Goal: Task Accomplishment & Management: Manage account settings

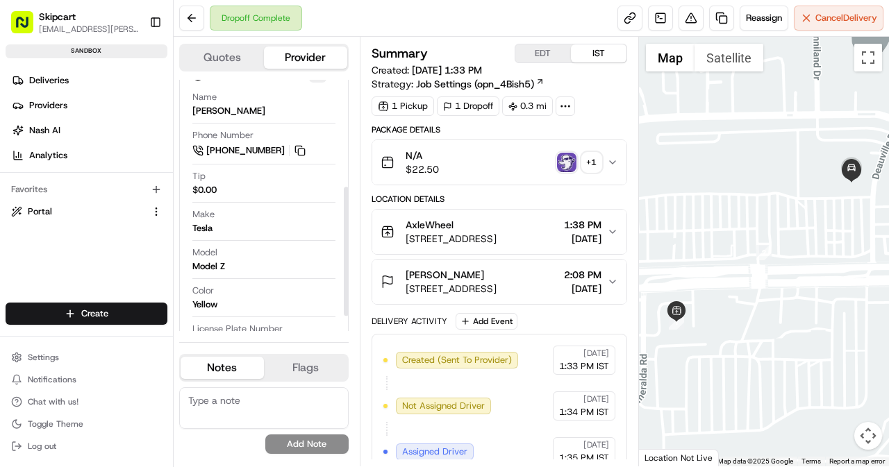
scroll to position [238, 0]
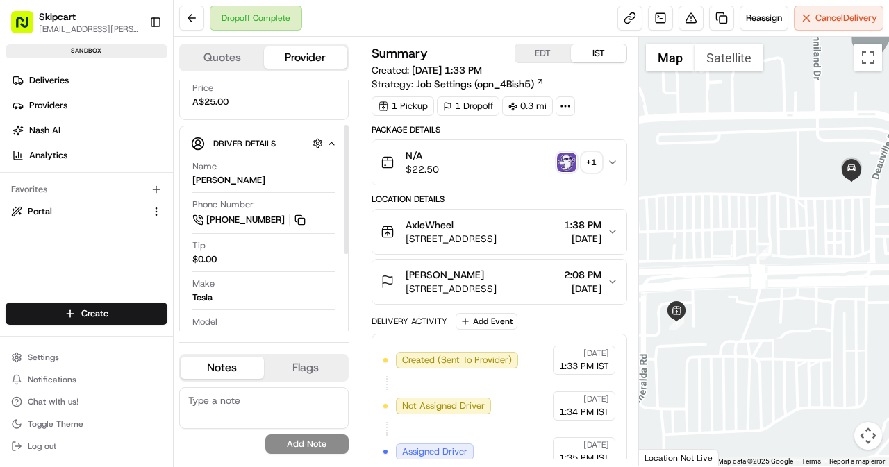
scroll to position [69, 0]
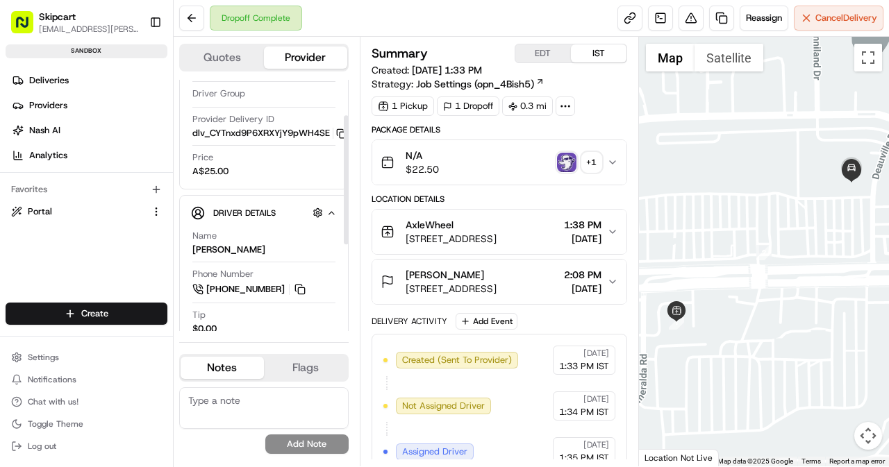
drag, startPoint x: 192, startPoint y: 252, endPoint x: 274, endPoint y: 251, distance: 82.6
click at [274, 251] on div "Name [PERSON_NAME]" at bounding box center [263, 243] width 143 height 26
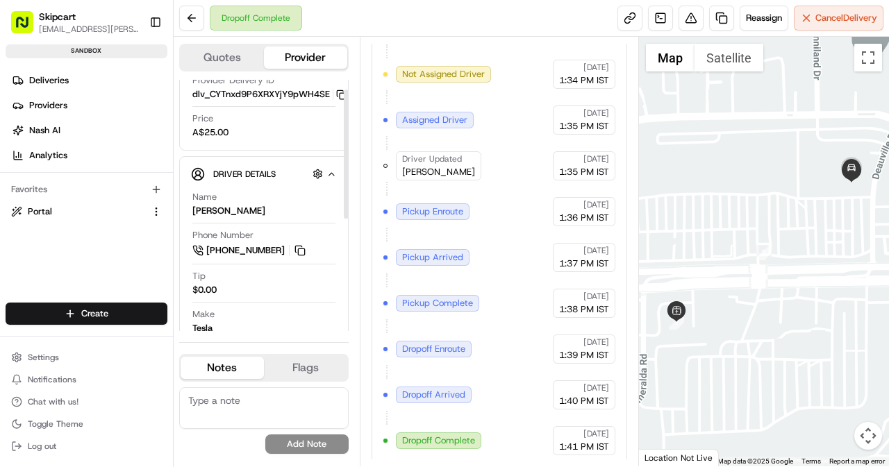
scroll to position [208, 0]
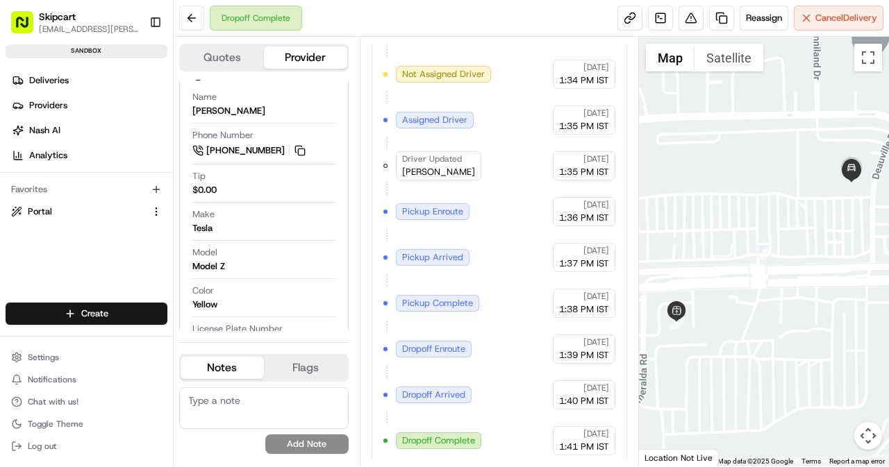
click at [321, 374] on button "Flags" at bounding box center [305, 368] width 83 height 22
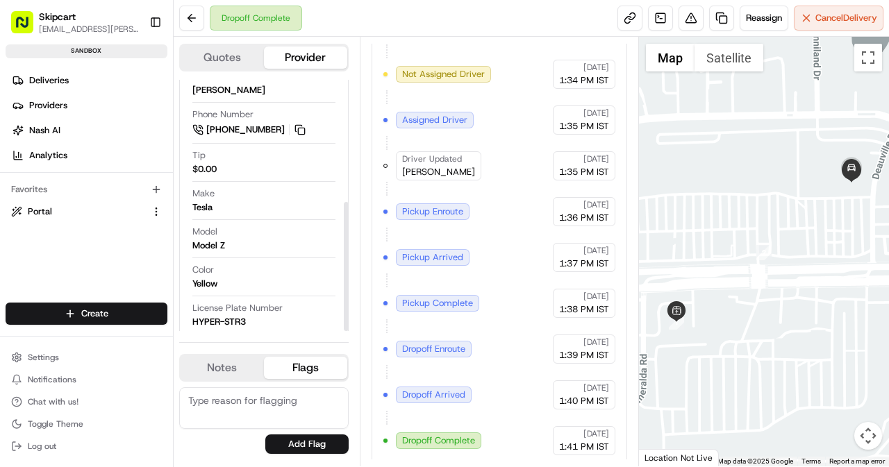
scroll to position [238, 0]
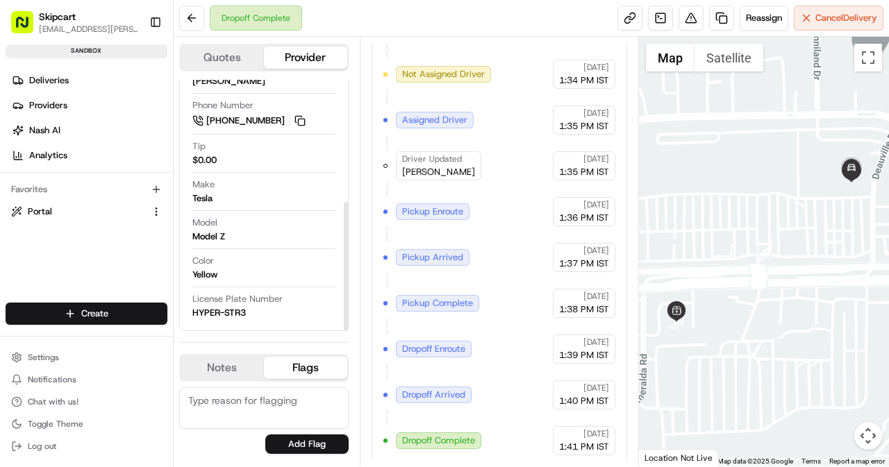
click at [215, 367] on button "Notes" at bounding box center [222, 368] width 83 height 22
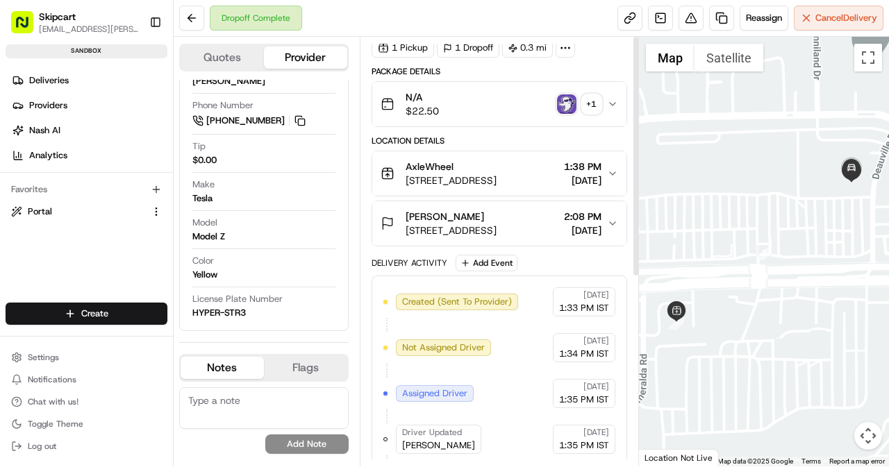
scroll to position [0, 0]
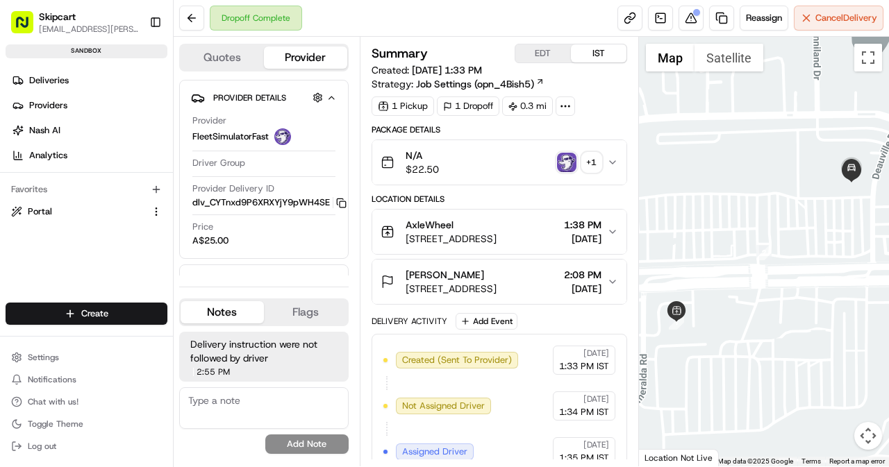
click at [304, 313] on button "Flags" at bounding box center [305, 312] width 83 height 22
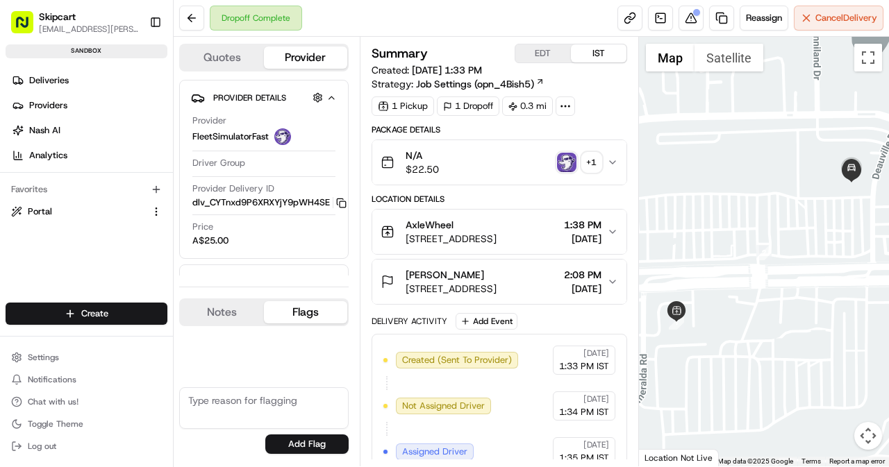
click at [229, 316] on button "Notes" at bounding box center [222, 312] width 83 height 22
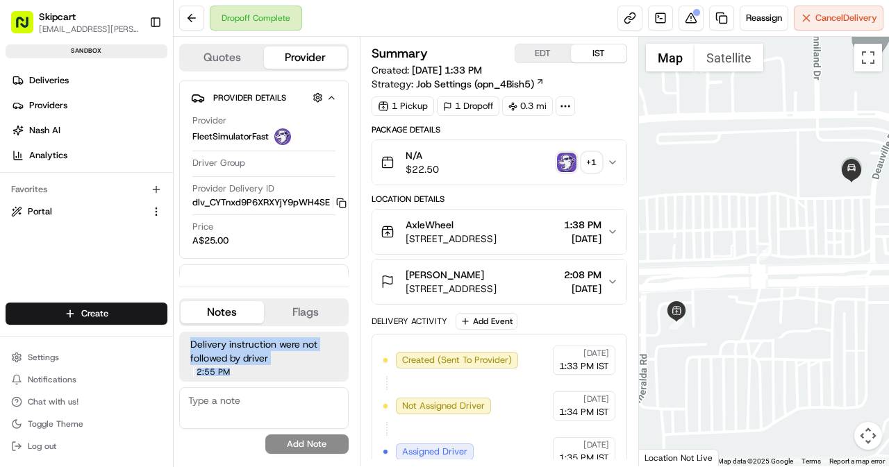
drag, startPoint x: 188, startPoint y: 346, endPoint x: 303, endPoint y: 367, distance: 118.0
click at [303, 367] on div "Delivery instruction were not followed by driver 2:55 PM 08/21/2025" at bounding box center [263, 357] width 169 height 50
click at [306, 373] on div "2:55 PM 08/21/2025" at bounding box center [263, 372] width 147 height 8
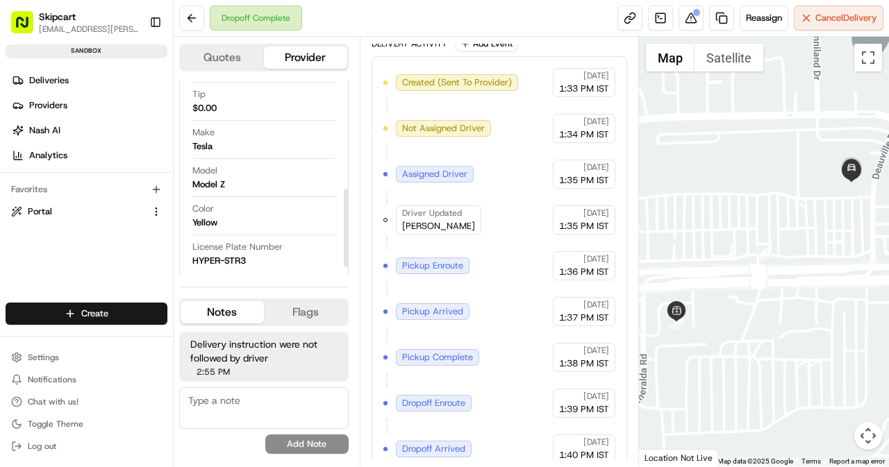
scroll to position [294, 0]
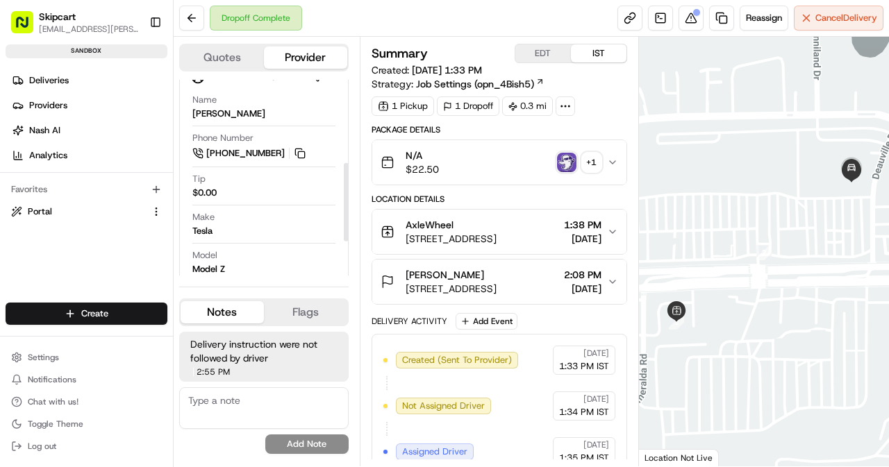
scroll to position [208, 0]
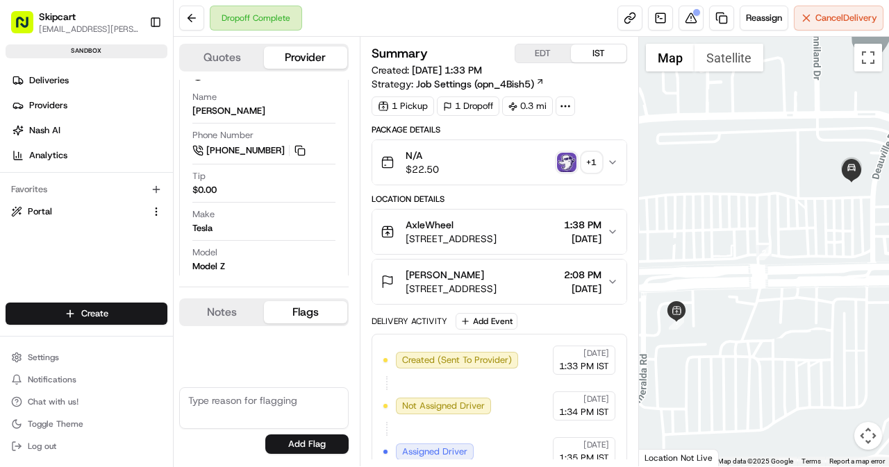
click at [308, 319] on button "Flags" at bounding box center [305, 312] width 83 height 22
click at [223, 320] on button "Notes" at bounding box center [222, 312] width 83 height 22
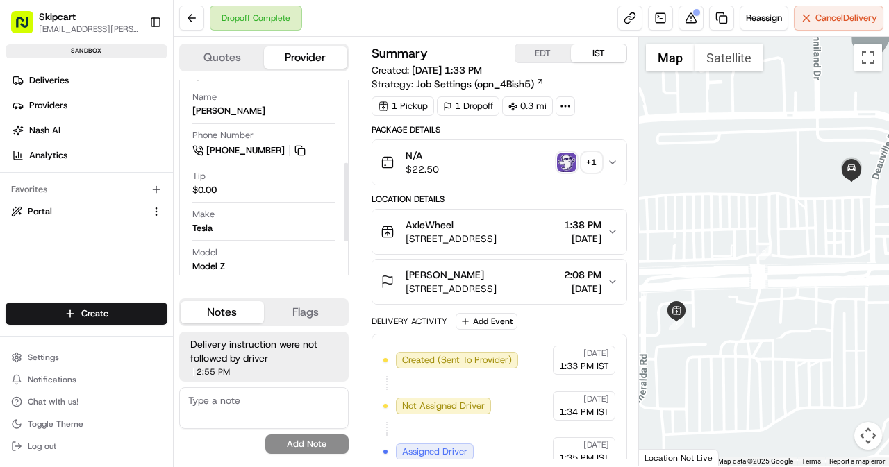
click at [253, 399] on textarea at bounding box center [263, 409] width 169 height 42
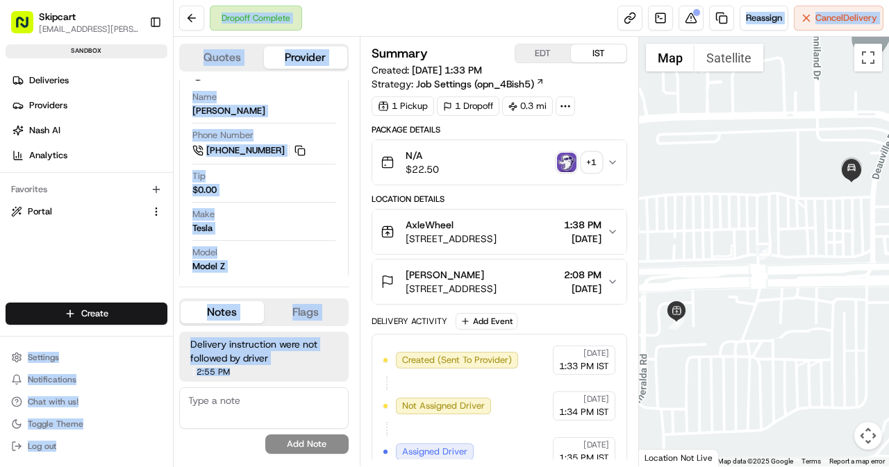
drag, startPoint x: 292, startPoint y: 371, endPoint x: 149, endPoint y: 334, distance: 147.1
click at [149, 334] on div "Skipcart ramesh.kumhar@skipcart.com Toggle Sidebar sandbox Deliveries Providers…" at bounding box center [444, 233] width 889 height 467
click at [243, 376] on div "2:55 PM [DATE]" at bounding box center [263, 372] width 147 height 8
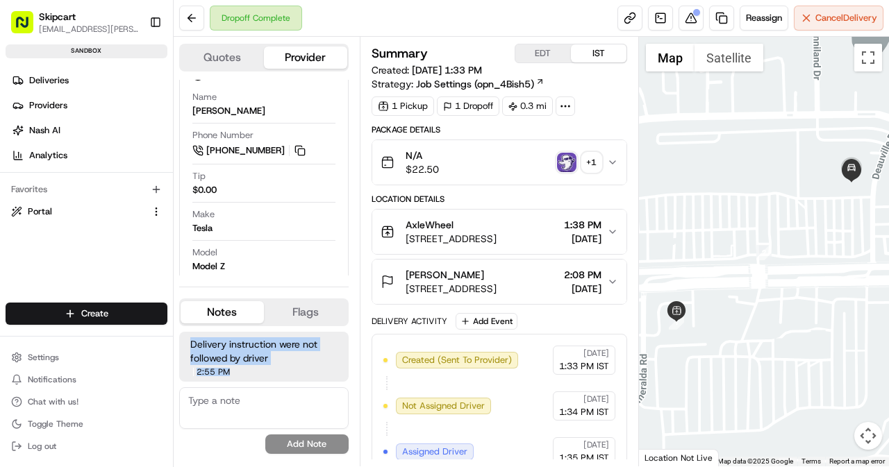
drag, startPoint x: 258, startPoint y: 372, endPoint x: 192, endPoint y: 341, distance: 73.0
click at [192, 341] on div "Delivery instruction were not followed by driver 2:55 PM [DATE]" at bounding box center [263, 357] width 169 height 50
click at [286, 376] on div "Delivery instruction were not followed by driver 2:55 PM [DATE]" at bounding box center [263, 357] width 169 height 50
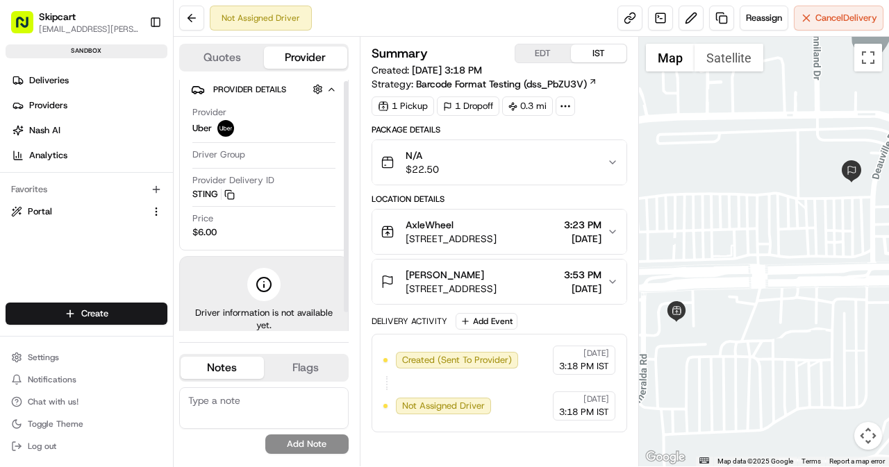
scroll to position [22, 0]
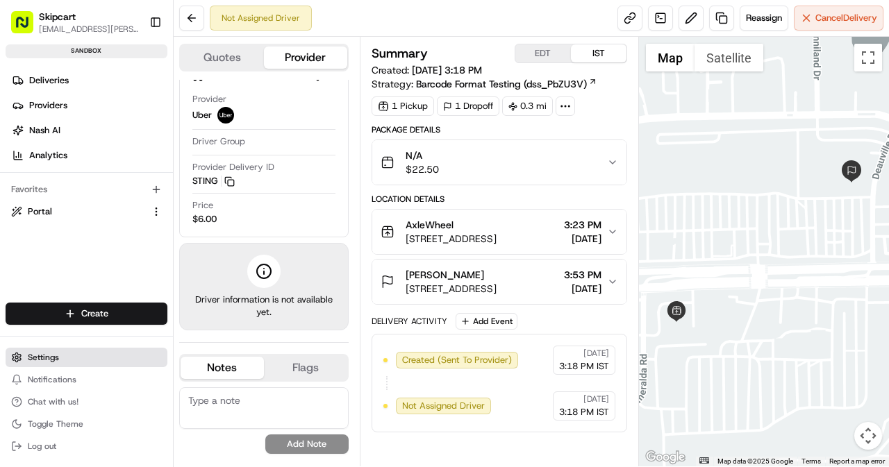
click at [47, 355] on span "Settings" at bounding box center [43, 357] width 31 height 11
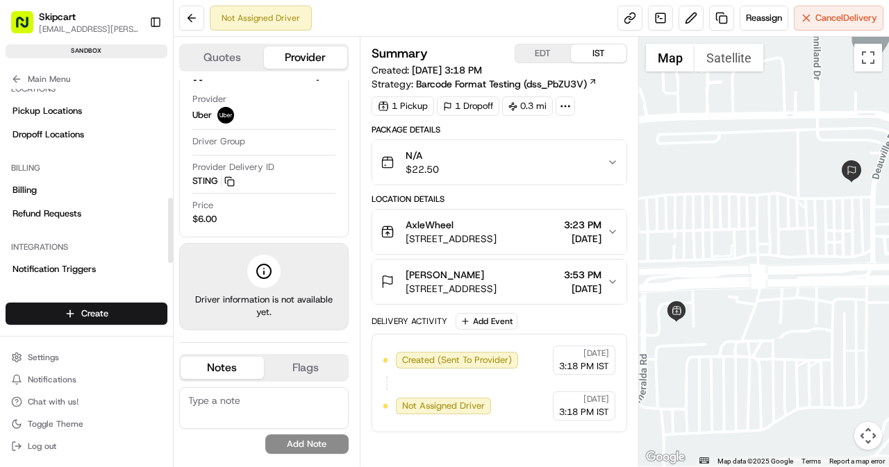
scroll to position [356, 0]
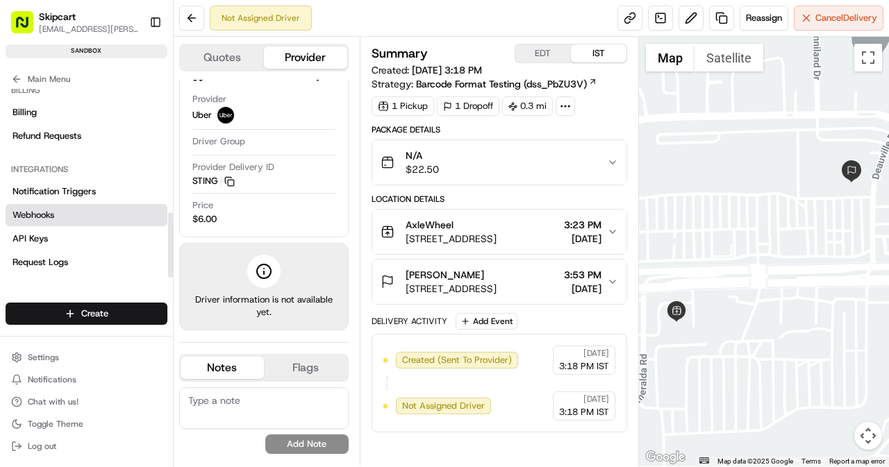
click at [76, 217] on link "Webhooks" at bounding box center [87, 215] width 162 height 22
